Goal: Information Seeking & Learning: Learn about a topic

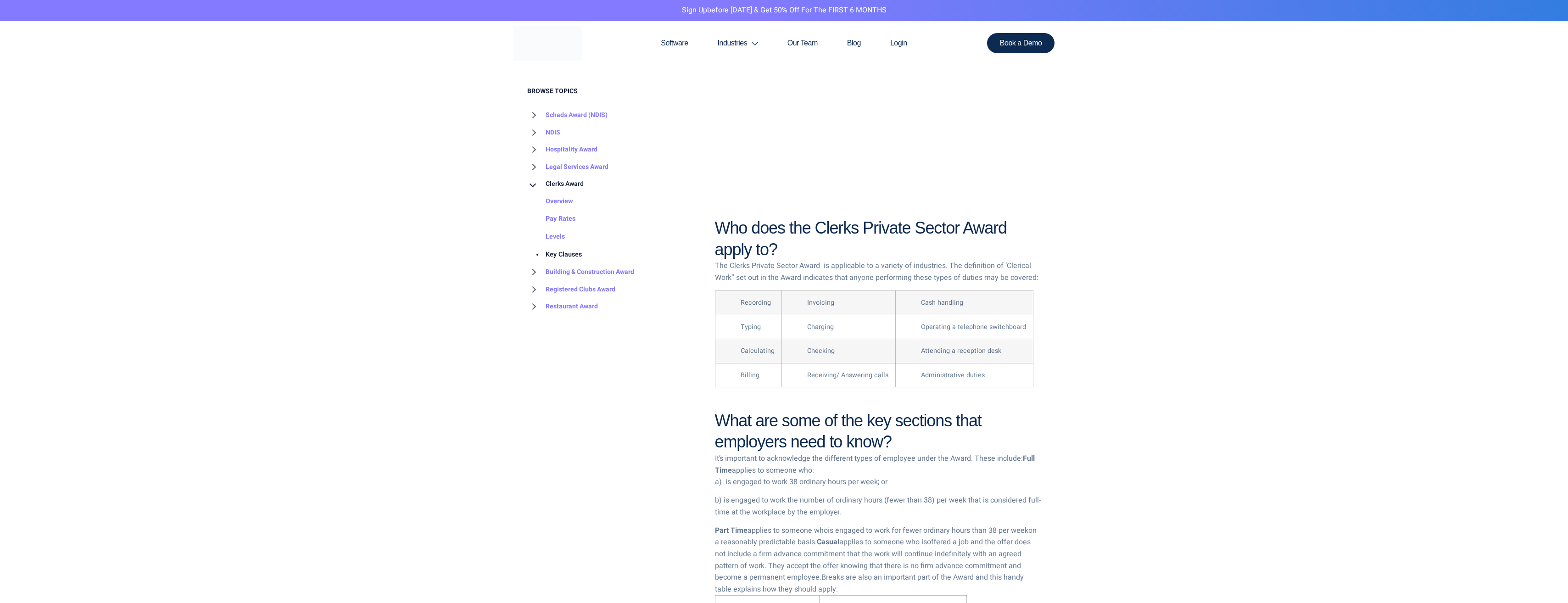
scroll to position [593, 0]
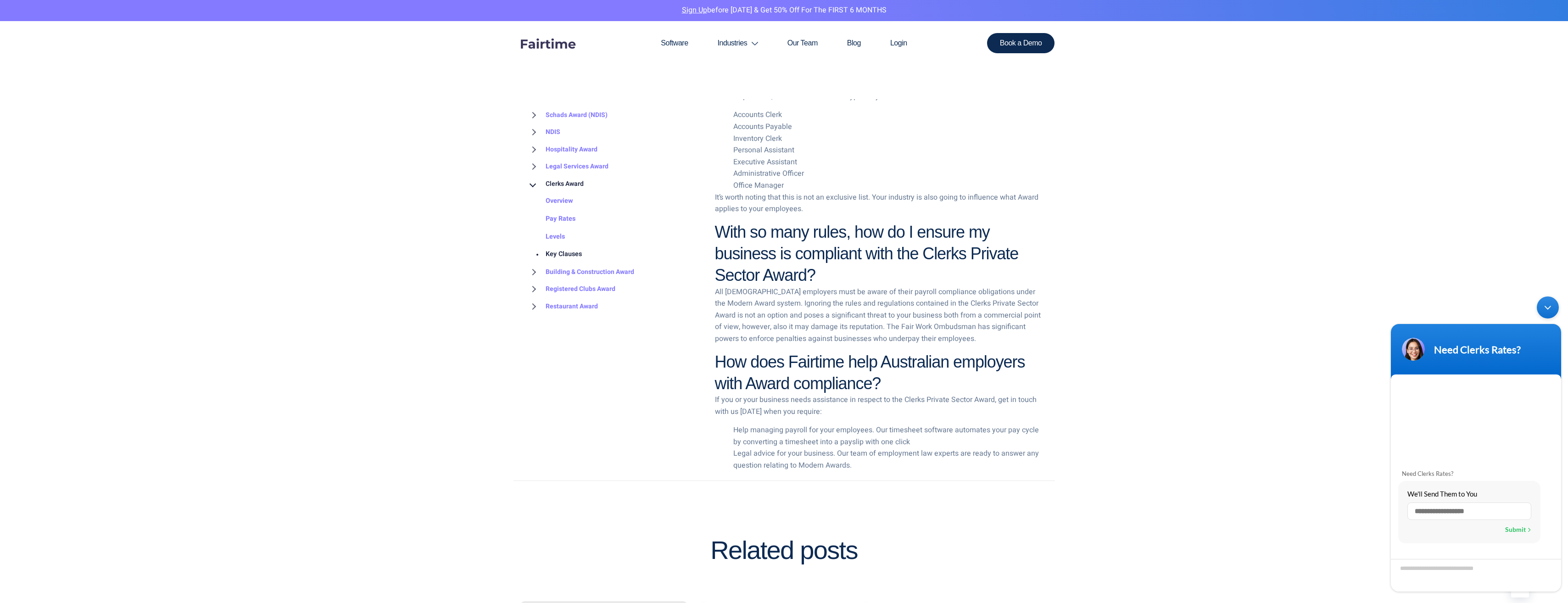
scroll to position [1769, 0]
